Goal: Check status: Check status

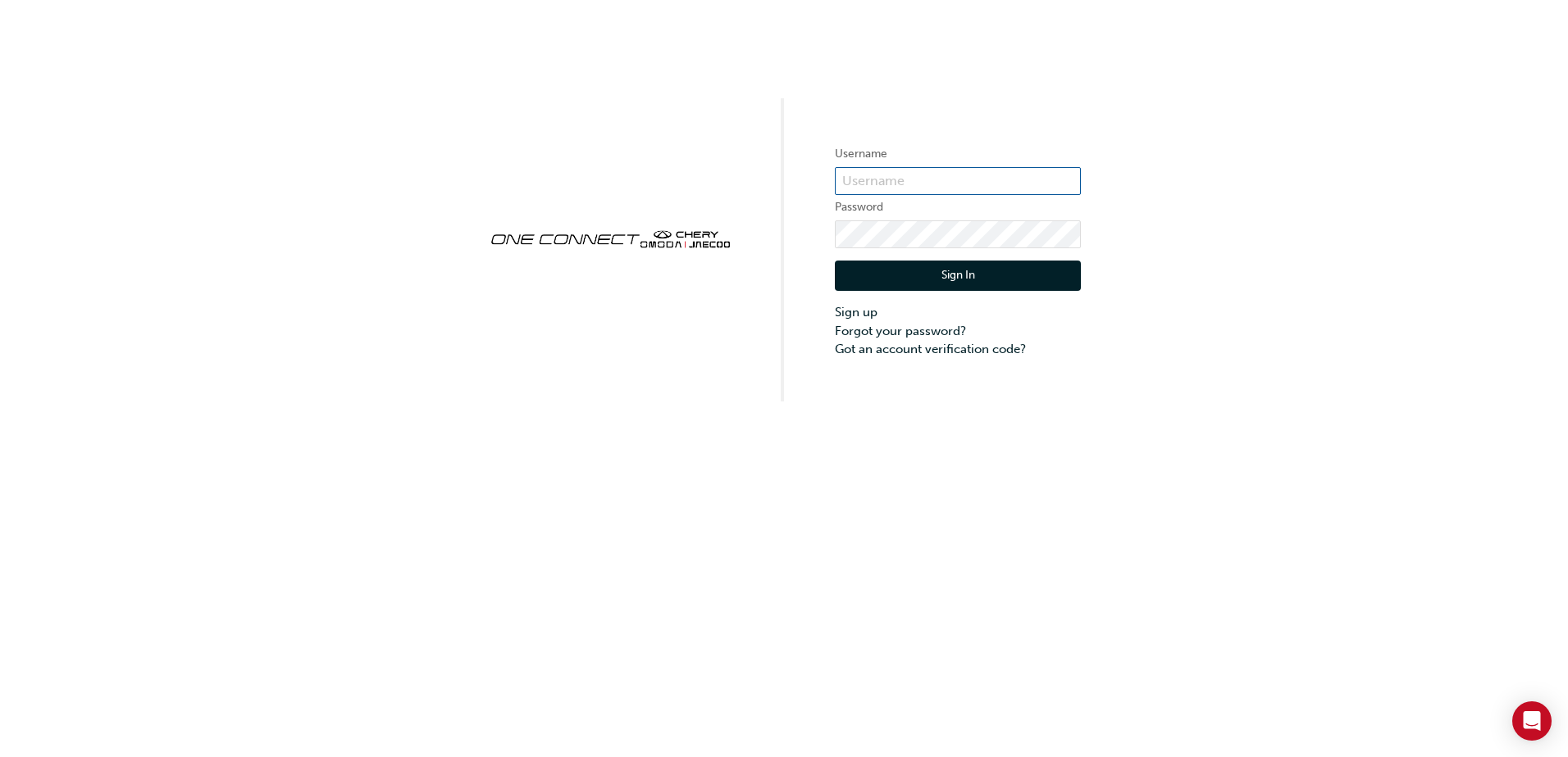
type input "ONE00082"
click at [937, 284] on button "Sign In" at bounding box center [958, 276] width 246 height 31
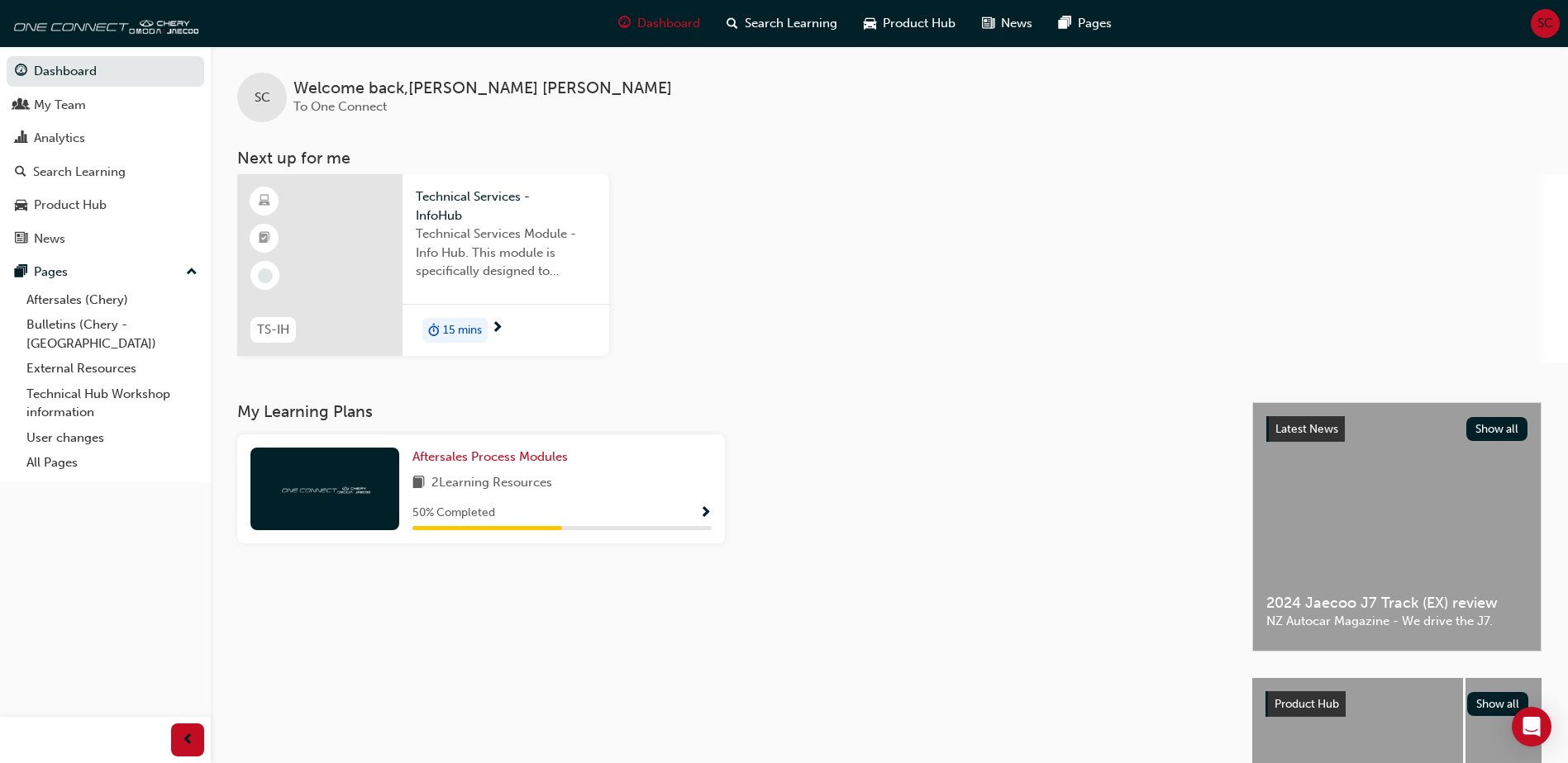
click at [483, 224] on span "Technical Services Module - Info Hub. This module is specifically designed to a…" at bounding box center [506, 253] width 180 height 57
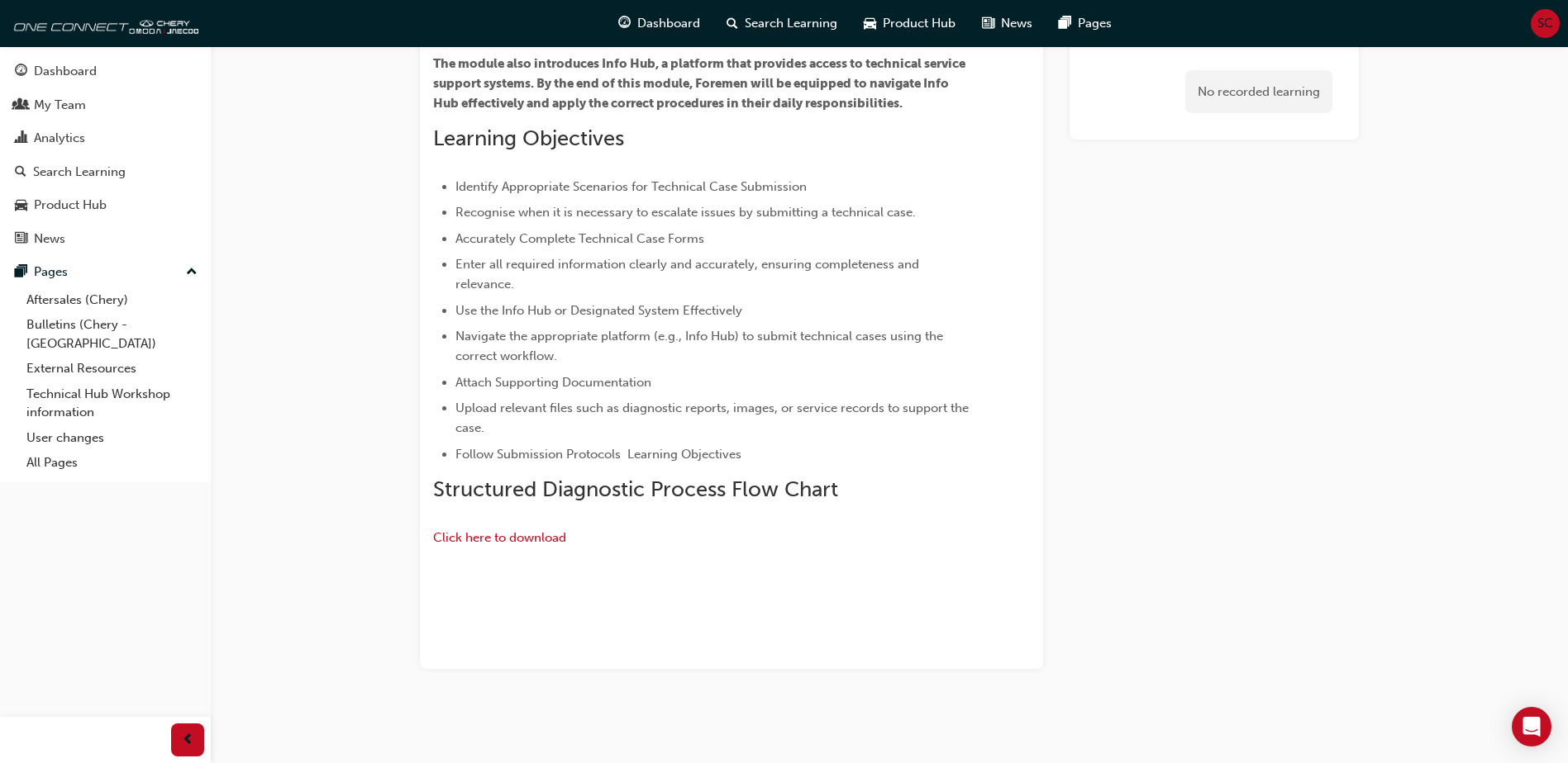
scroll to position [526, 0]
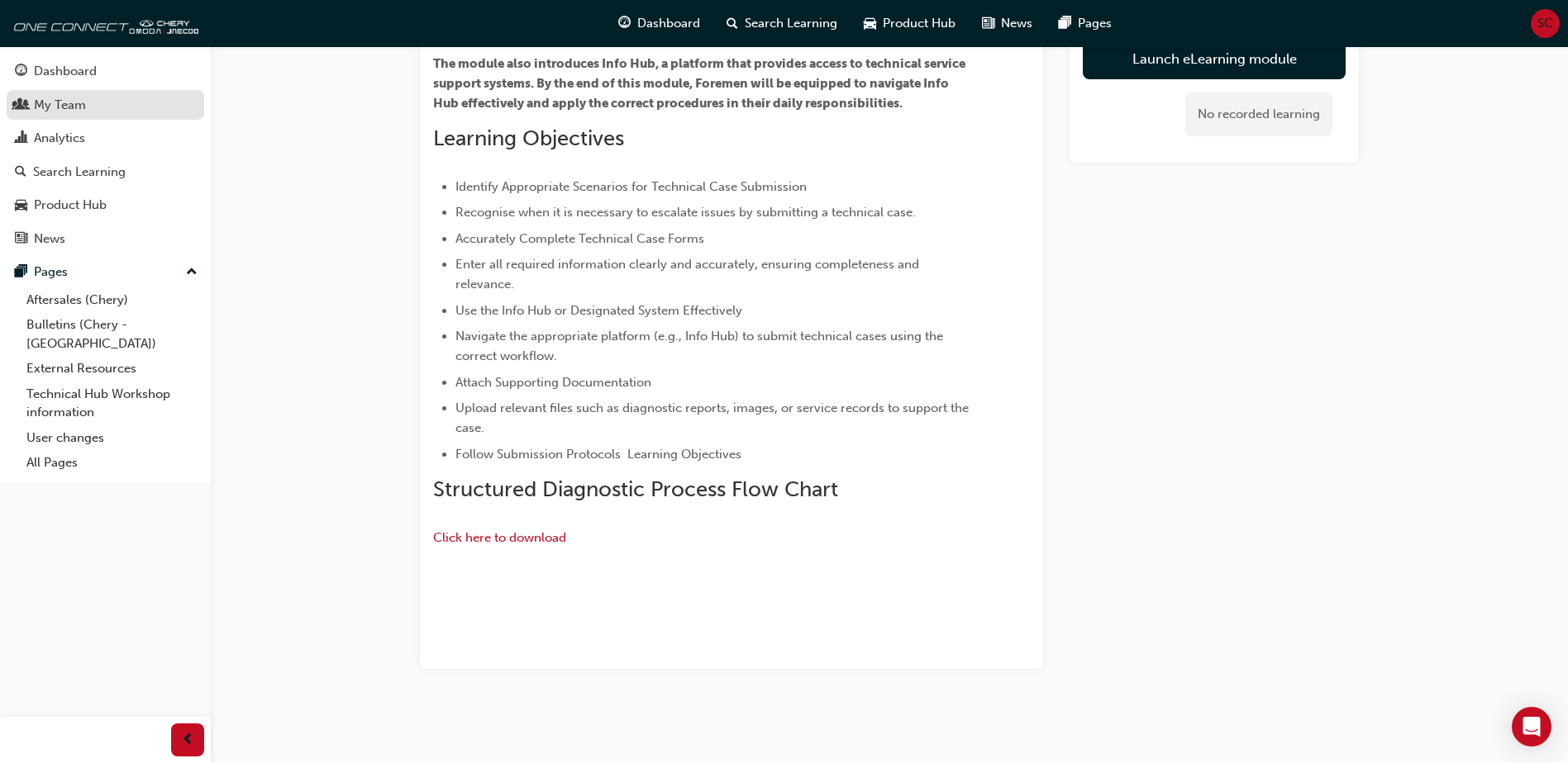
click at [71, 105] on div "My Team" at bounding box center [59, 106] width 52 height 19
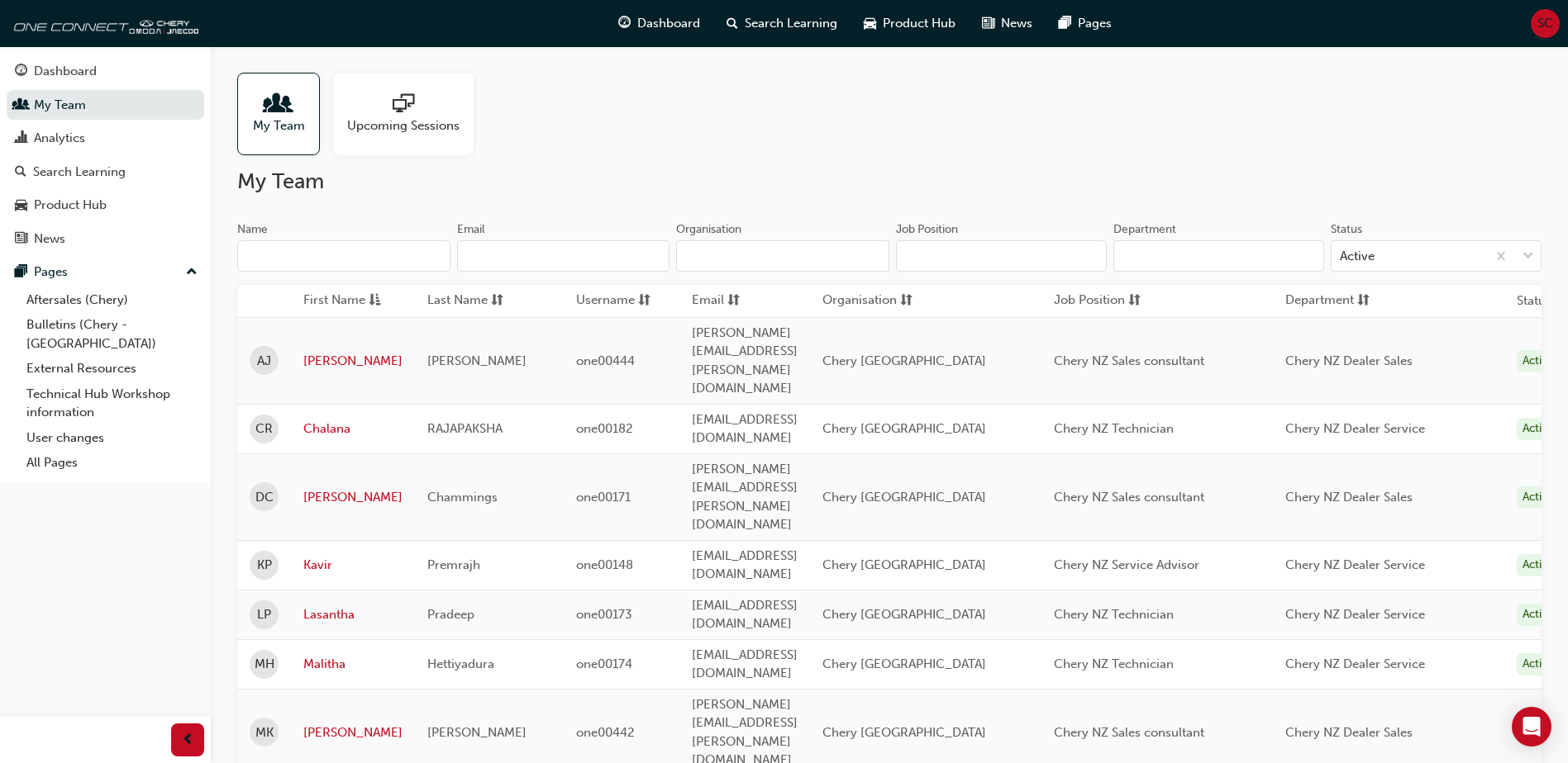
click at [398, 104] on span "sessionType_ONLINE_URL-icon" at bounding box center [403, 105] width 22 height 24
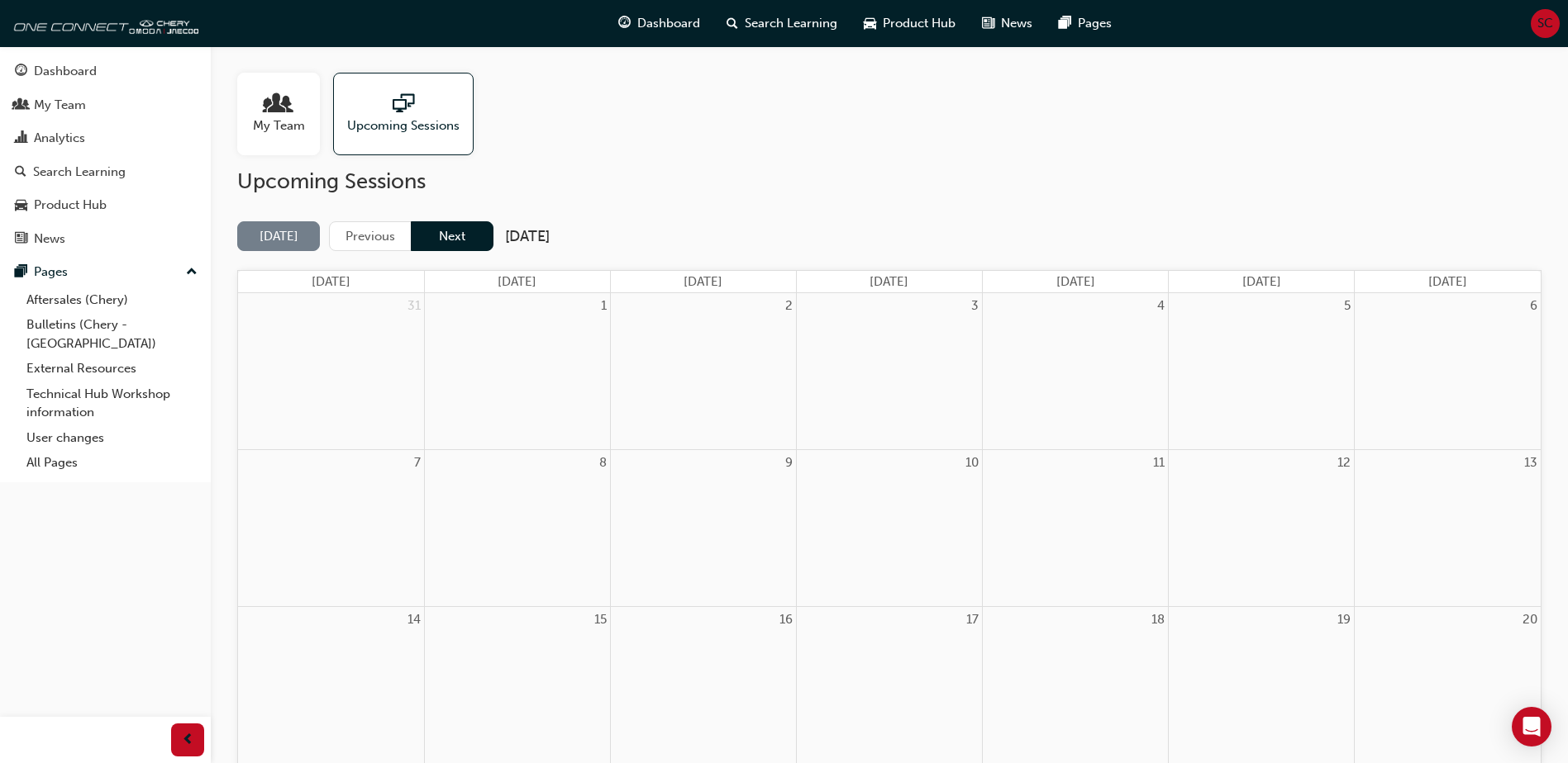
click at [482, 230] on button "Next" at bounding box center [452, 237] width 83 height 30
click at [459, 239] on button "Next" at bounding box center [452, 237] width 83 height 30
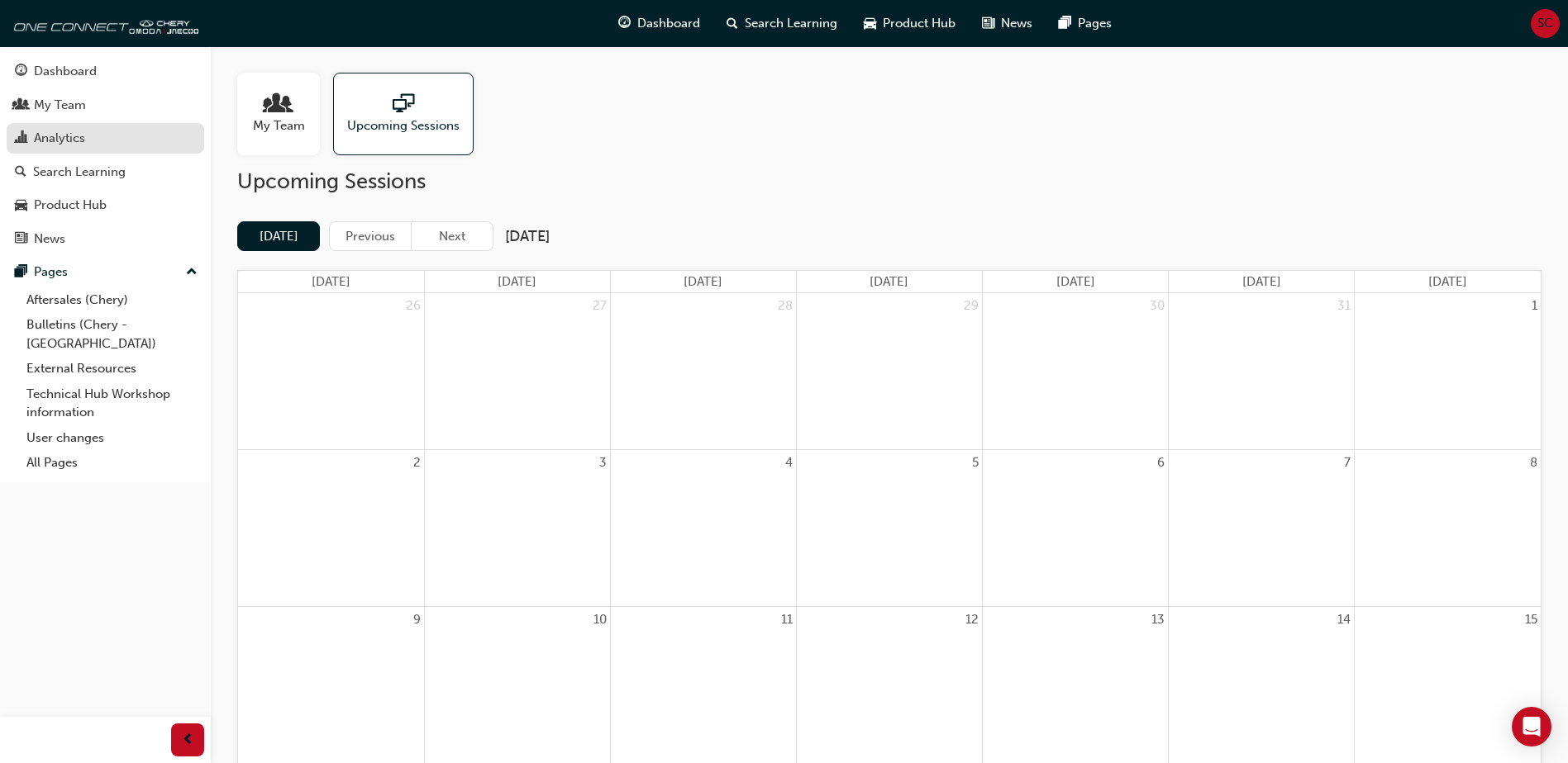
click at [93, 141] on div "Analytics" at bounding box center [106, 139] width 181 height 21
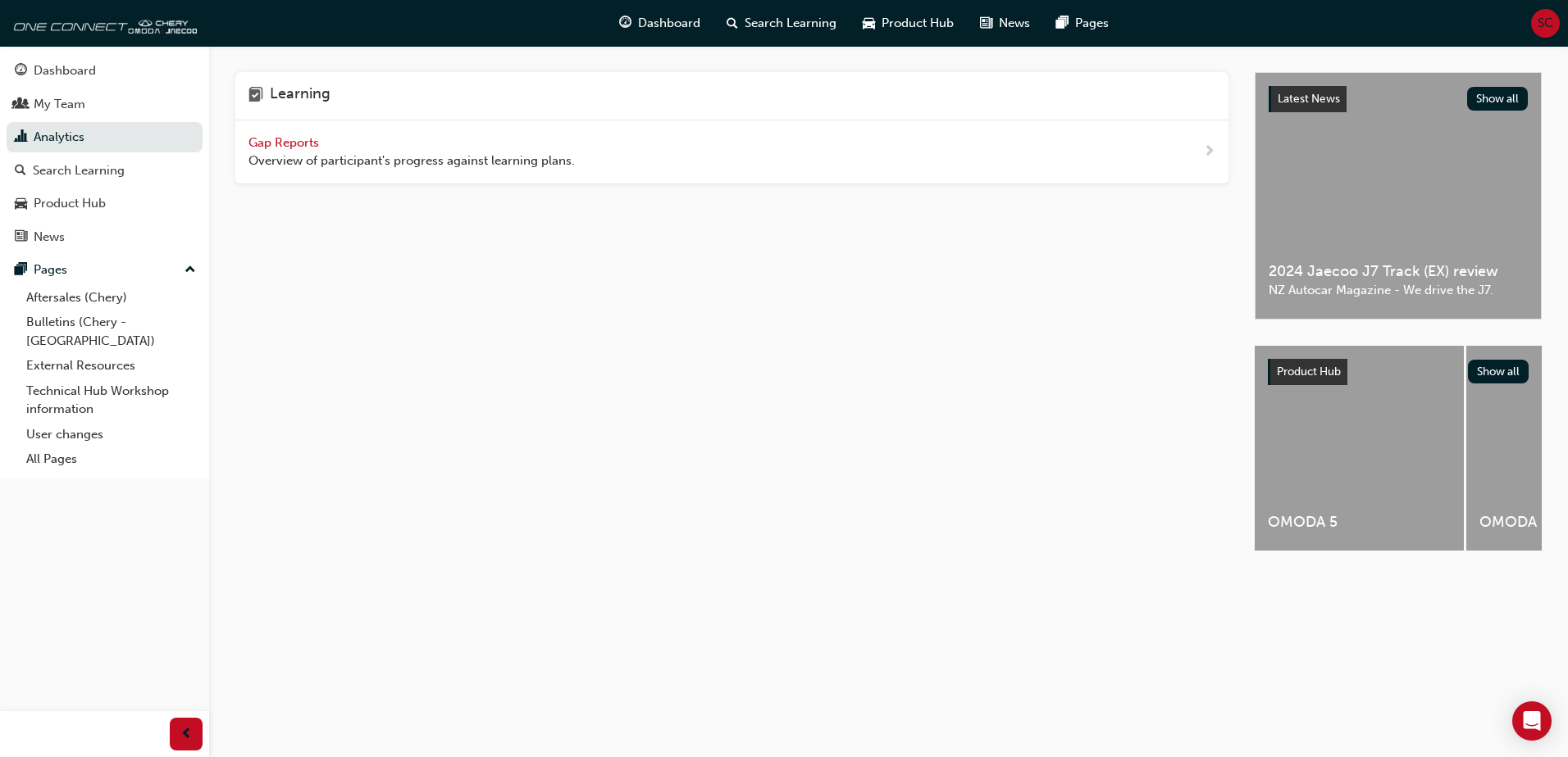
click at [293, 142] on span "Gap Reports" at bounding box center [285, 143] width 74 height 15
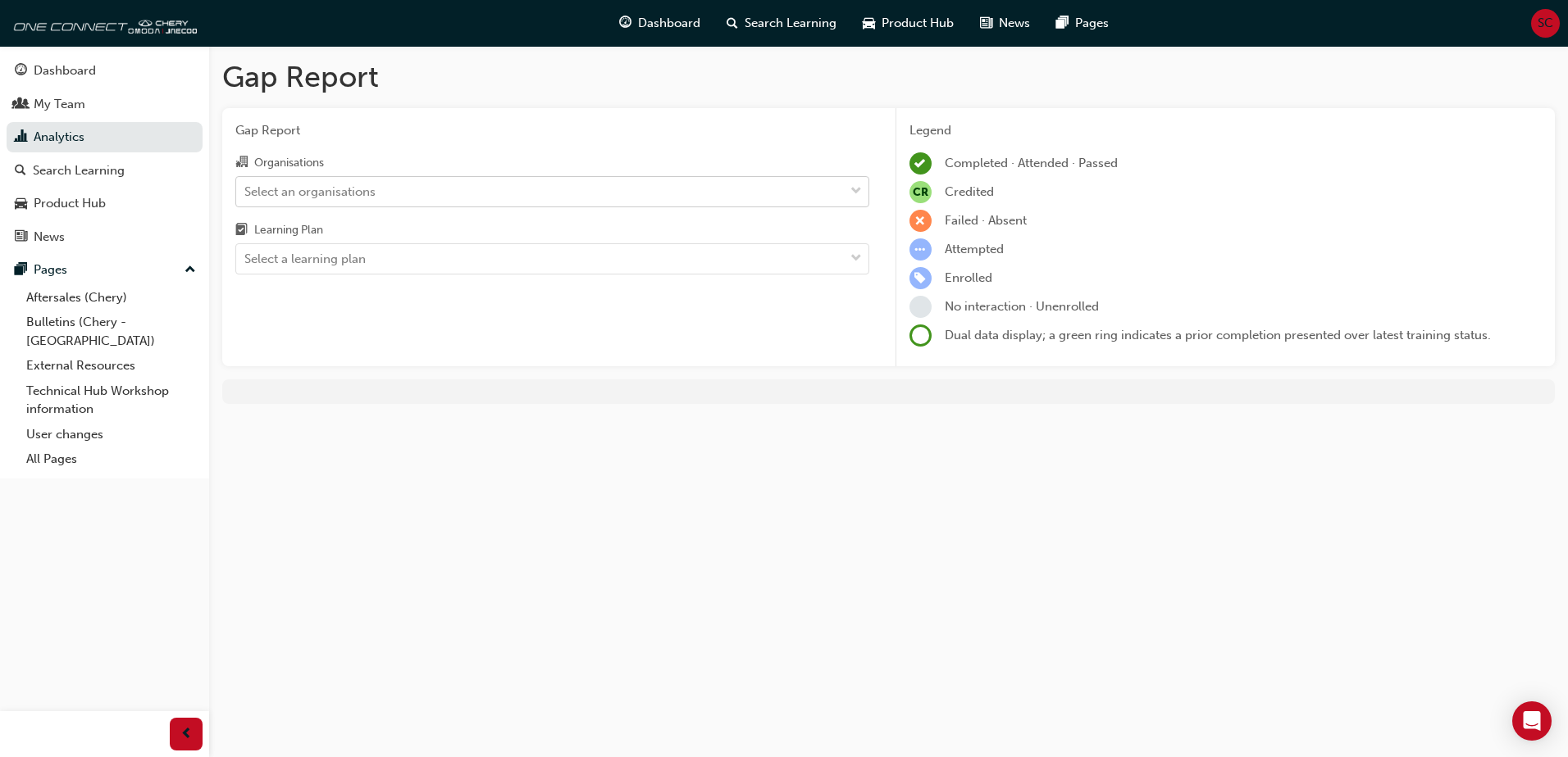
click at [863, 188] on div at bounding box center [856, 192] width 24 height 30
click at [246, 188] on input "Organisations Select an organisations" at bounding box center [245, 190] width 2 height 14
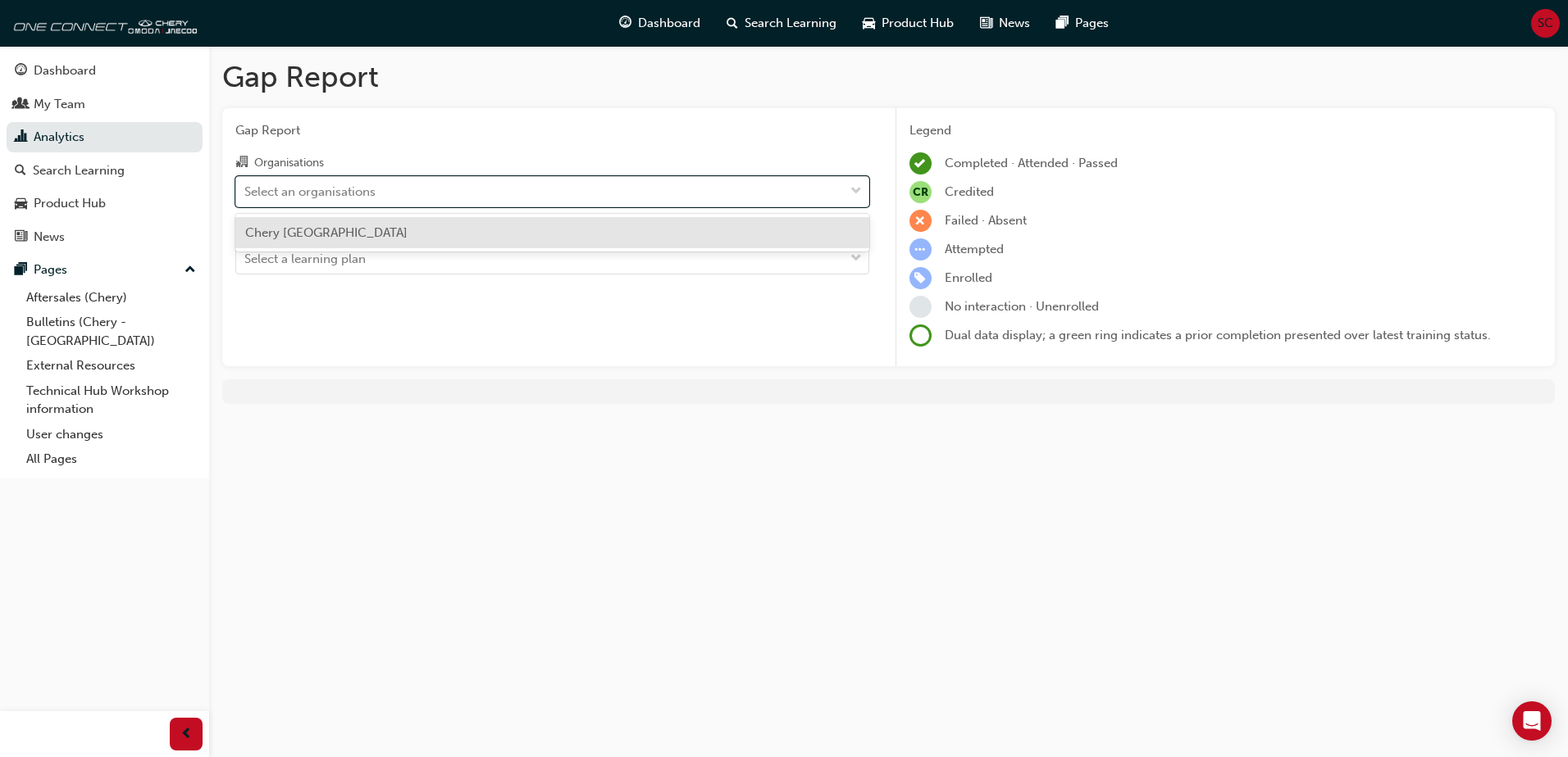
click at [590, 232] on div "Chery [GEOGRAPHIC_DATA]" at bounding box center [551, 233] width 634 height 32
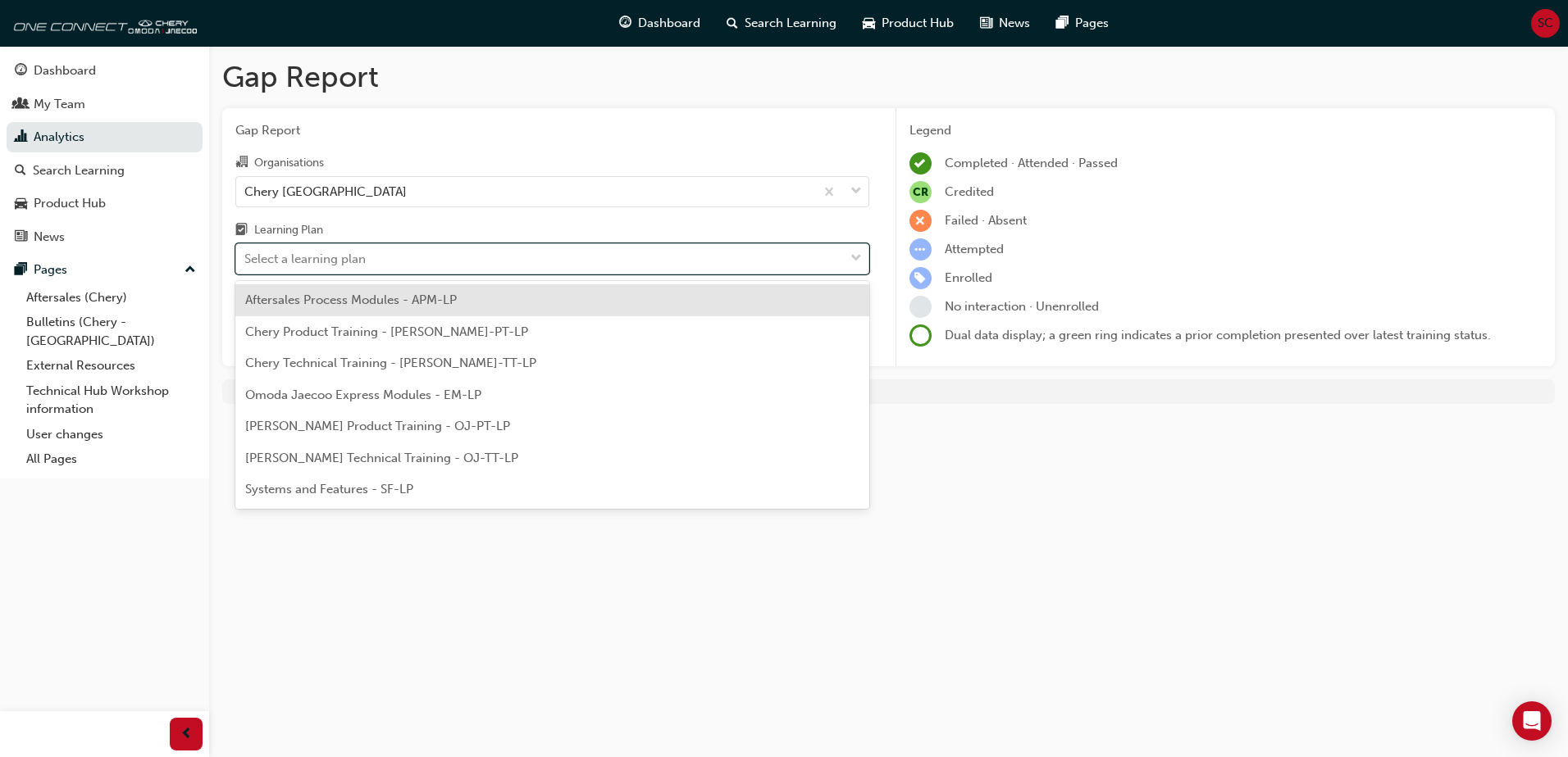
click at [758, 248] on div "Select a learning plan" at bounding box center [539, 259] width 608 height 29
click at [246, 252] on input "Learning Plan option Aftersales Process Modules - APM-LP focused, 1 of 7. 7 res…" at bounding box center [245, 258] width 2 height 14
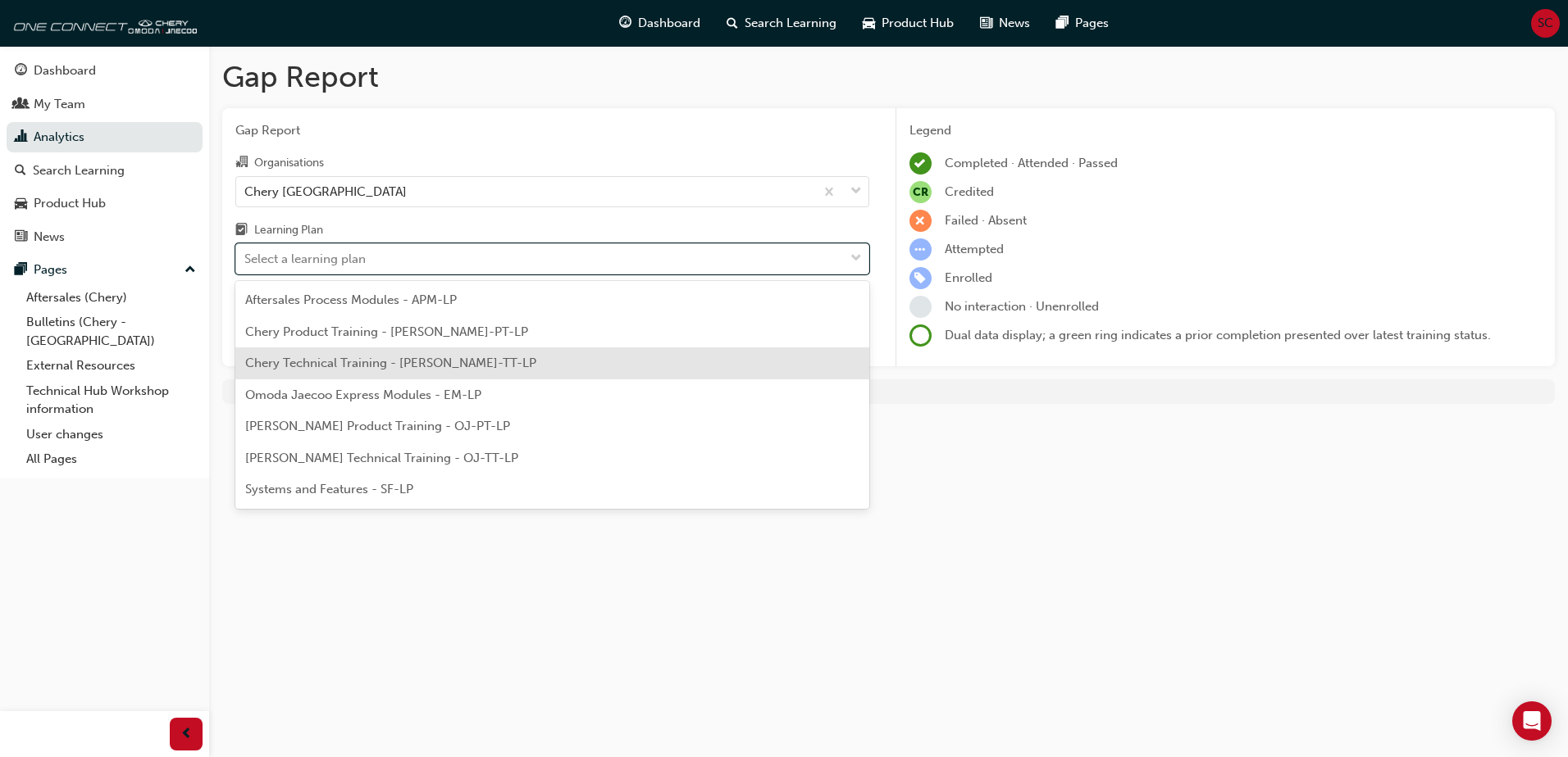
click at [396, 354] on div "Chery Technical Training - [PERSON_NAME]-TT-LP" at bounding box center [551, 363] width 634 height 32
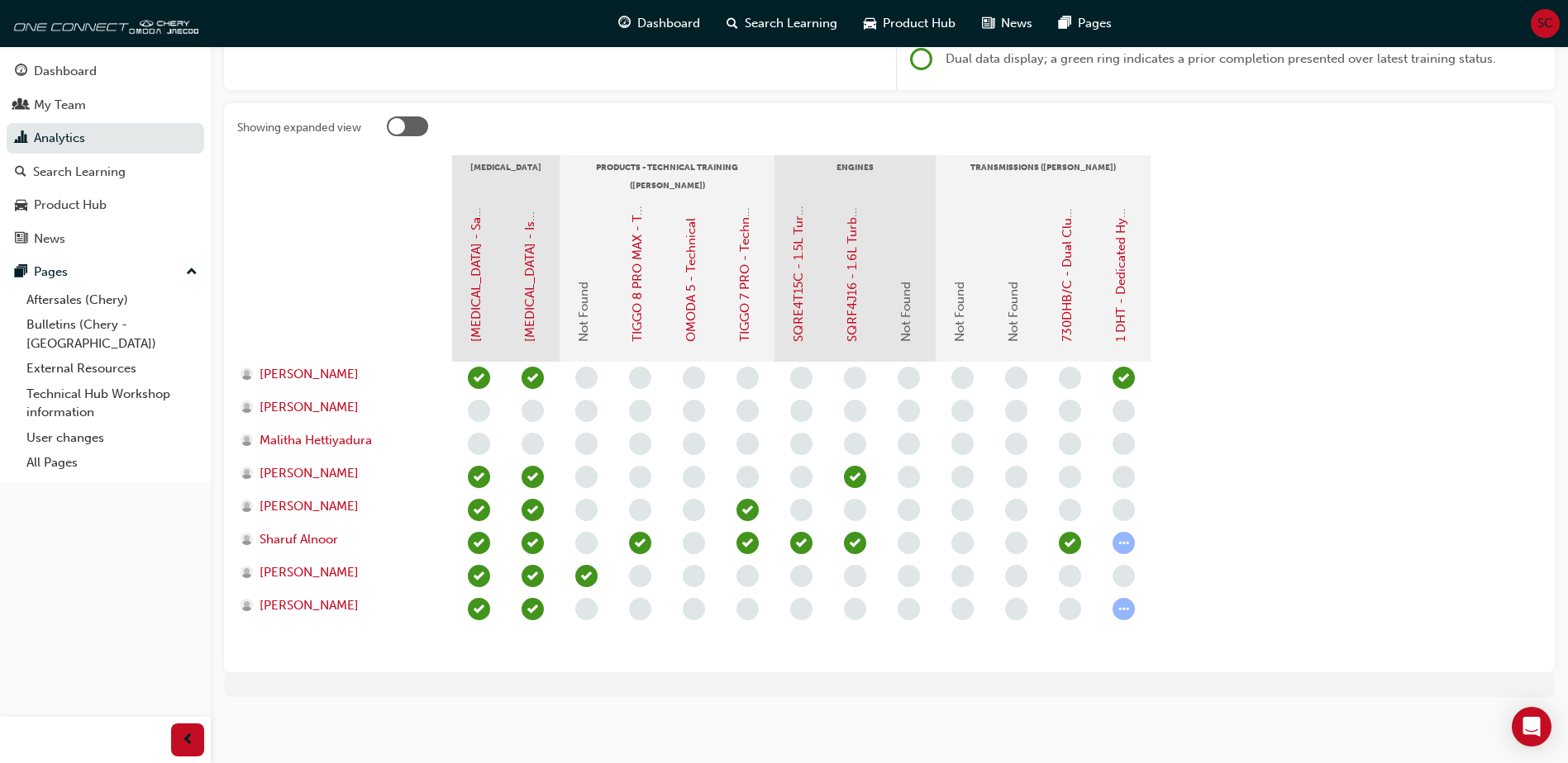
scroll to position [281, 0]
